Goal: Information Seeking & Learning: Learn about a topic

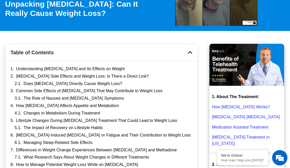
scroll to position [72, 0]
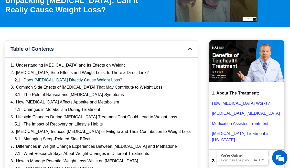
click at [74, 78] on link "Does [MEDICAL_DATA] Directly Cause Weight Loss?" at bounding box center [73, 80] width 99 height 5
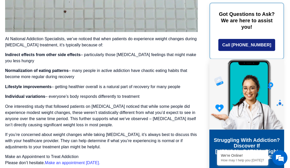
scroll to position [1116, 0]
click at [85, 68] on p "Normalization of eating patterns – many people in active addiction have chaotic…" at bounding box center [101, 74] width 193 height 12
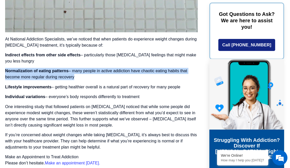
click at [84, 84] on p "Lifestyle improvements – getting healthier overall is a natural part of recover…" at bounding box center [101, 87] width 193 height 6
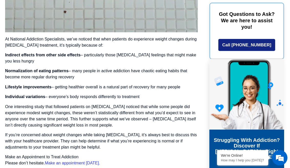
click at [84, 84] on p "Lifestyle improvements – getting healthier overall is a natural part of recover…" at bounding box center [101, 87] width 193 height 6
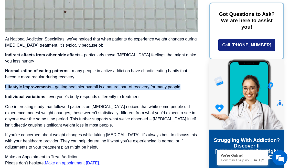
click at [84, 84] on p "Lifestyle improvements – getting healthier overall is a natural part of recover…" at bounding box center [101, 87] width 193 height 6
click at [79, 94] on p "Individual variations – everyone’s body responds differently to treatment" at bounding box center [101, 97] width 193 height 6
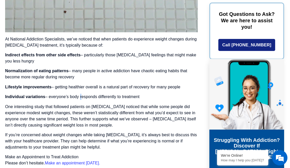
click at [79, 94] on p "Individual variations – everyone’s body responds differently to treatment" at bounding box center [101, 97] width 193 height 6
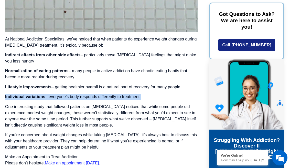
click at [79, 94] on p "Individual variations – everyone’s body responds differently to treatment" at bounding box center [101, 97] width 193 height 6
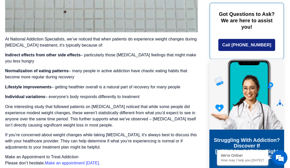
click at [80, 104] on p "One interesting study that followed patients on [MEDICAL_DATA] noticed that whi…" at bounding box center [101, 116] width 193 height 25
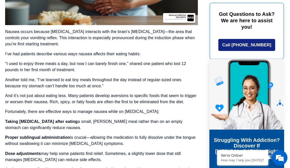
scroll to position [1635, 0]
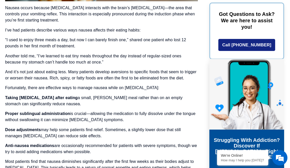
click at [81, 95] on p "Taking [MEDICAL_DATA] after eating a small, [PERSON_NAME] meal rather than on a…" at bounding box center [101, 101] width 193 height 12
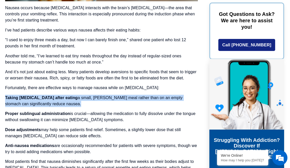
click at [81, 95] on p "Taking [MEDICAL_DATA] after eating a small, [PERSON_NAME] meal rather than on a…" at bounding box center [101, 101] width 193 height 12
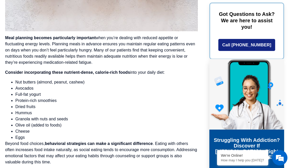
scroll to position [4934, 0]
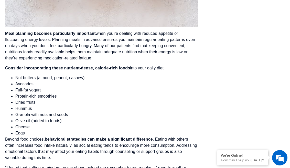
scroll to position [72, 0]
